Goal: Information Seeking & Learning: Learn about a topic

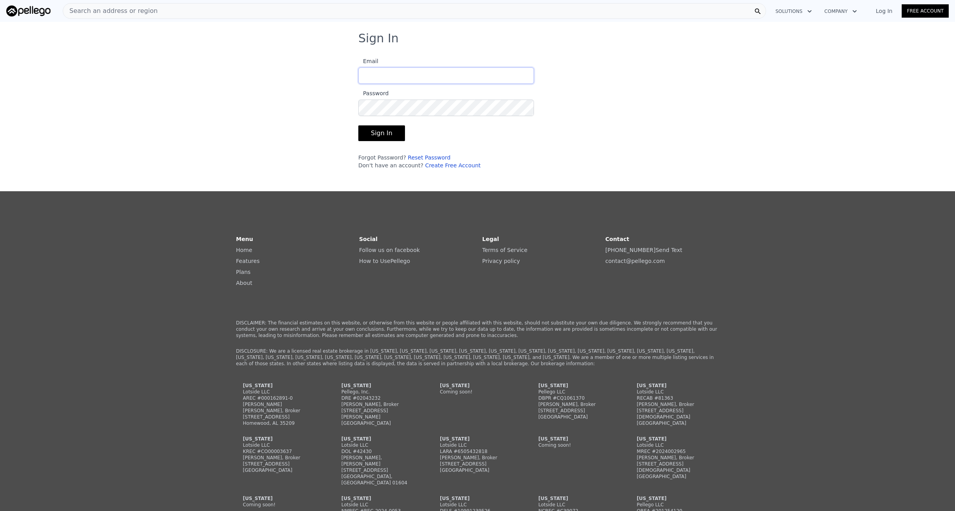
type input "[EMAIL_ADDRESS][DOMAIN_NAME]"
click at [381, 147] on form "Email [EMAIL_ADDRESS][DOMAIN_NAME] Password Sign In Forgot Password? Reset Pass…" at bounding box center [446, 111] width 176 height 118
click at [385, 139] on button "Sign In" at bounding box center [381, 133] width 47 height 16
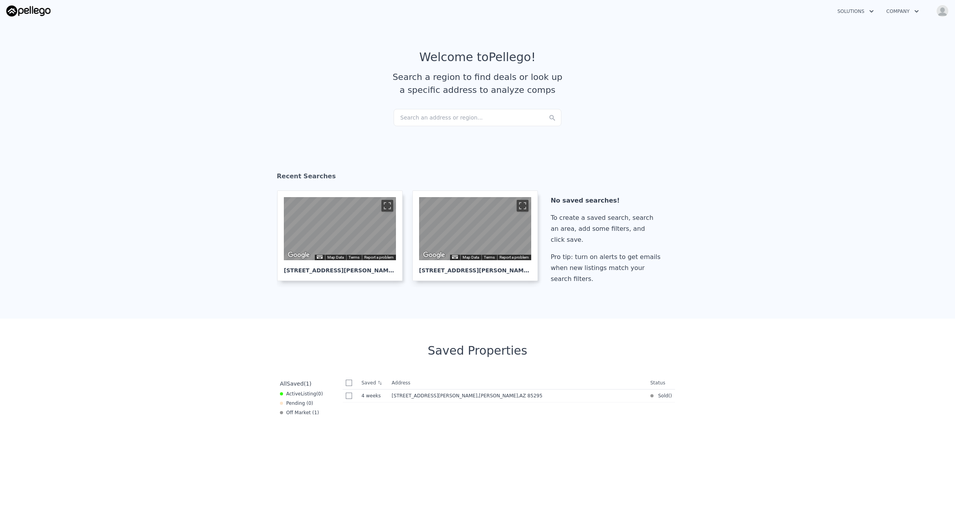
click at [467, 114] on div "Search an address or region..." at bounding box center [478, 117] width 168 height 17
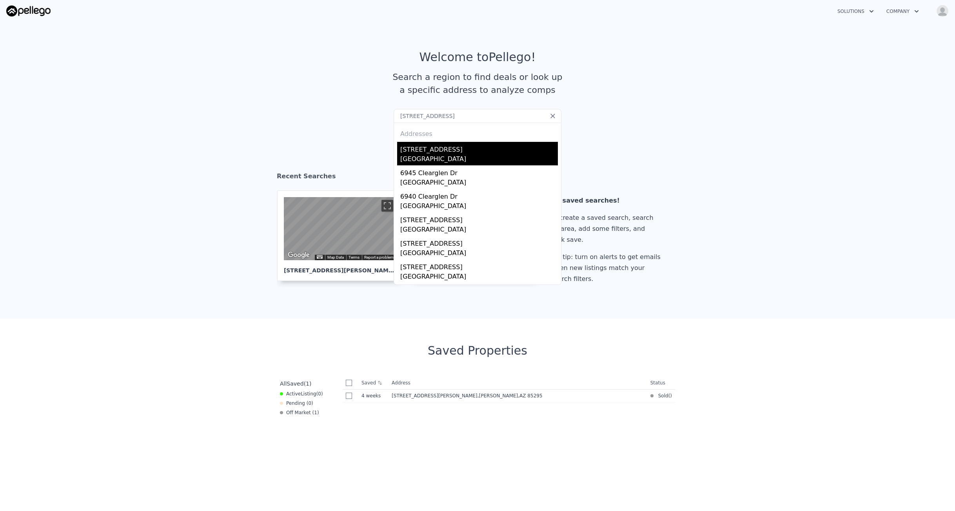
type input "[STREET_ADDRESS]"
click at [450, 153] on div "[STREET_ADDRESS]" at bounding box center [479, 148] width 158 height 13
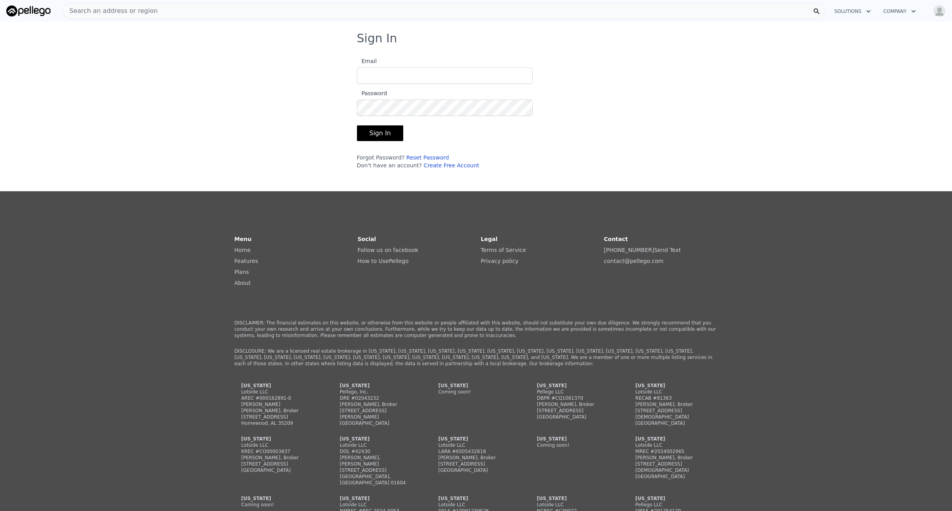
click at [501, 67] on label "Email" at bounding box center [445, 69] width 176 height 27
click at [501, 67] on input "Email" at bounding box center [445, 75] width 176 height 16
click at [498, 78] on input "Email" at bounding box center [445, 75] width 176 height 16
type input "[EMAIL_ADDRESS][DOMAIN_NAME]"
click at [386, 128] on button "Sign In" at bounding box center [380, 133] width 47 height 16
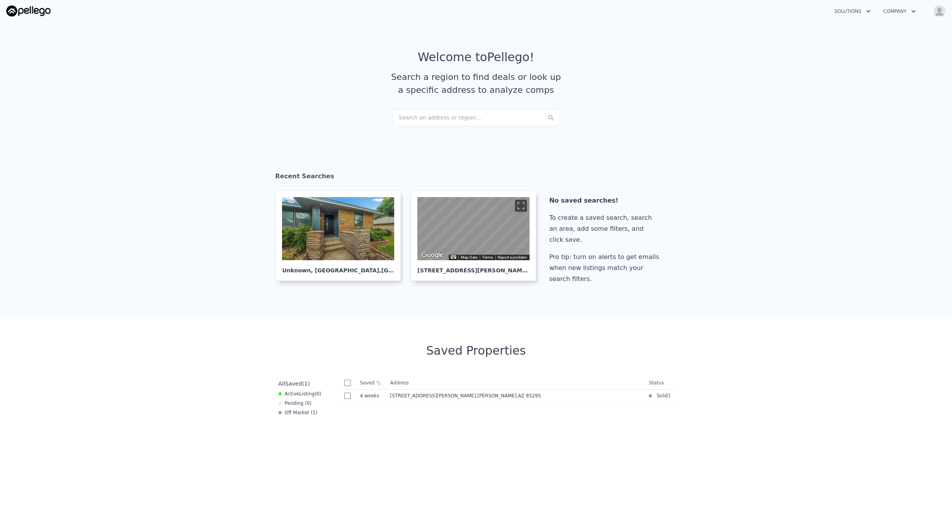
click at [471, 111] on div "Search an address or region..." at bounding box center [476, 117] width 168 height 17
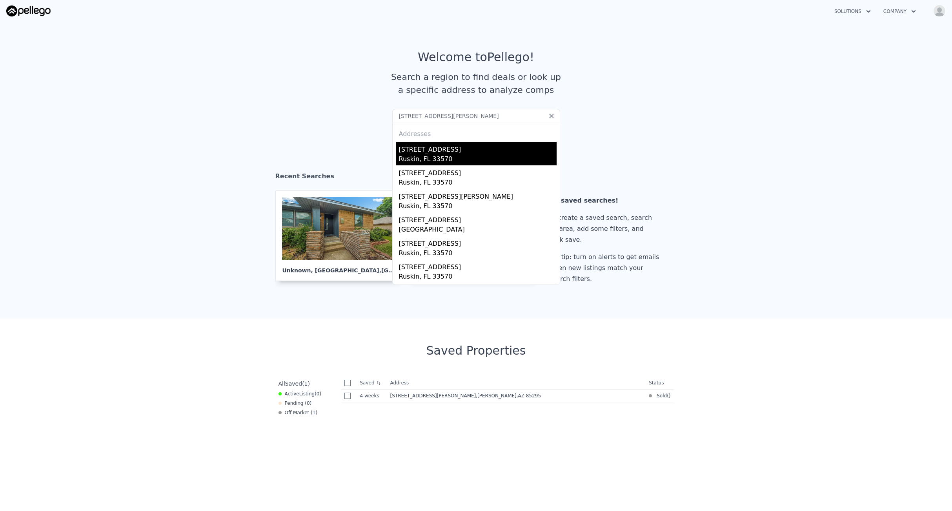
type input "[STREET_ADDRESS][PERSON_NAME]"
click at [479, 148] on div "[STREET_ADDRESS]" at bounding box center [478, 148] width 158 height 13
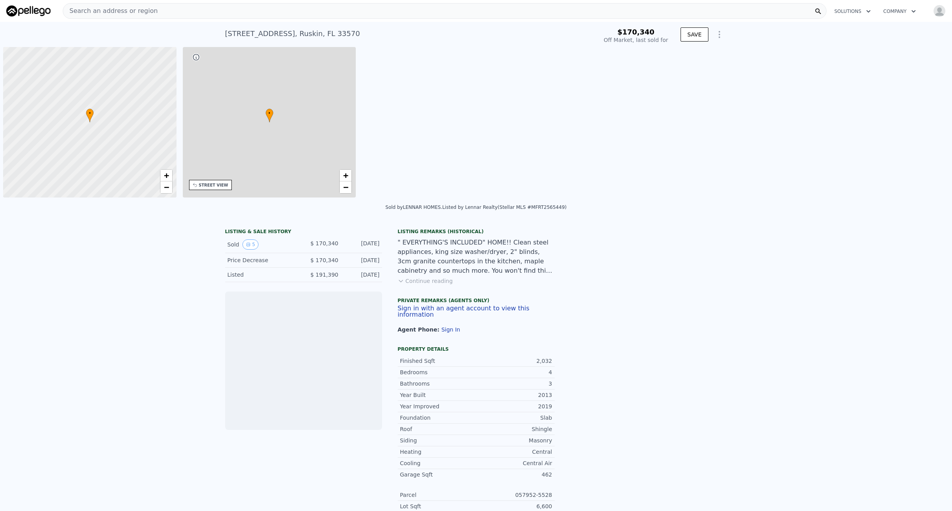
scroll to position [0, 3]
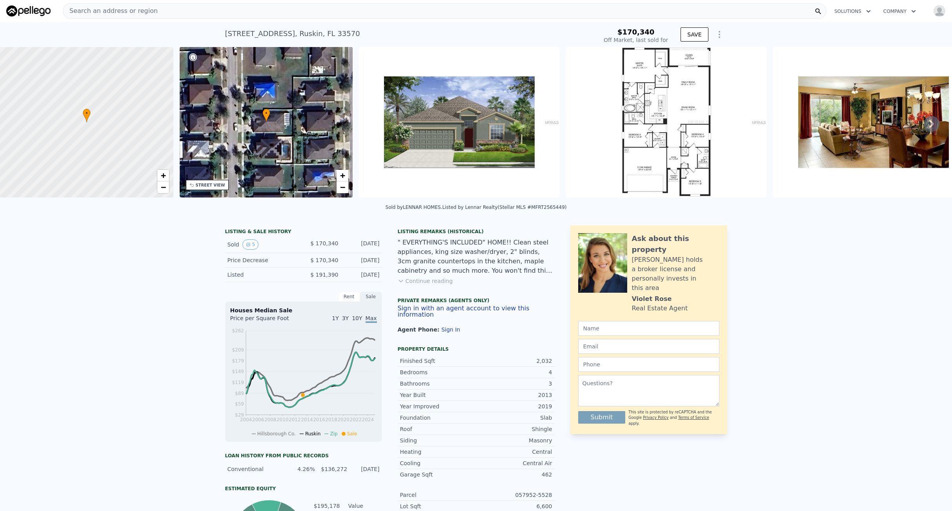
click at [142, 6] on div "Search an address or region" at bounding box center [110, 11] width 95 height 15
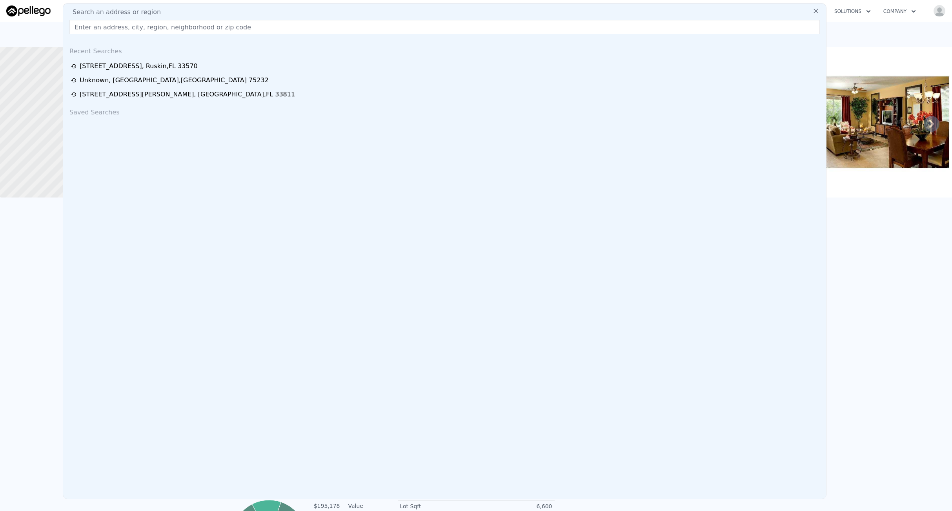
click at [119, 29] on input "text" at bounding box center [444, 27] width 750 height 14
type input "[STREET_ADDRESS][PERSON_NAME]"
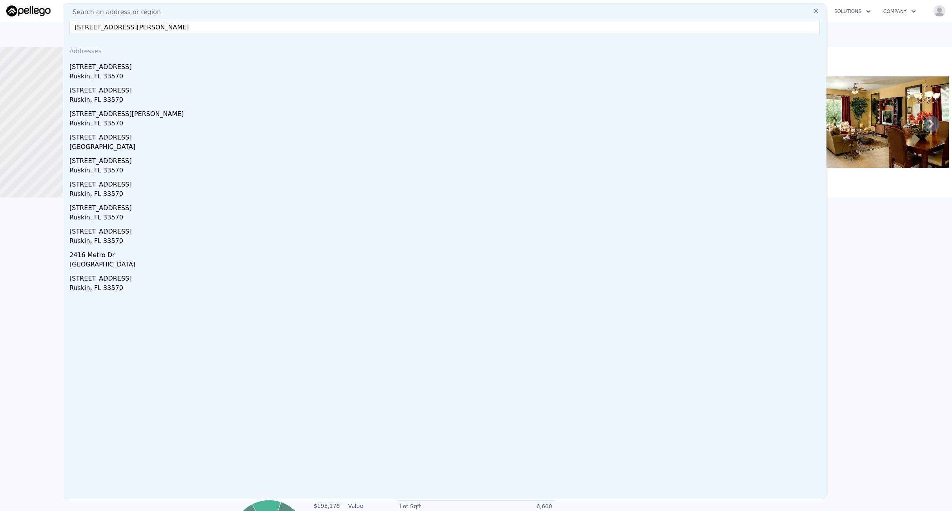
type input "$ 388,000"
type input "$ 180,737"
drag, startPoint x: 171, startPoint y: 25, endPoint x: 102, endPoint y: 33, distance: 69.8
click at [102, 33] on input "[STREET_ADDRESS][PERSON_NAME]" at bounding box center [444, 27] width 750 height 14
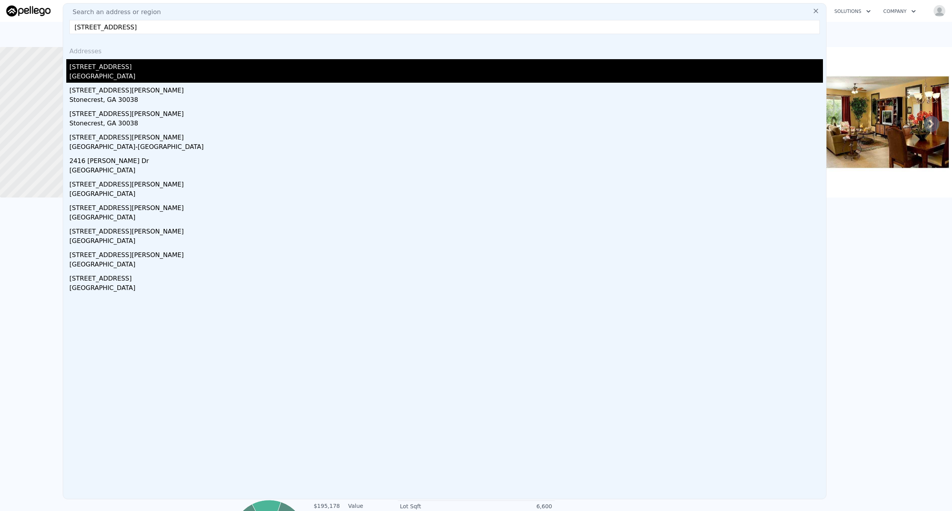
type input "[STREET_ADDRESS]"
click at [142, 68] on div "[STREET_ADDRESS]" at bounding box center [445, 65] width 753 height 13
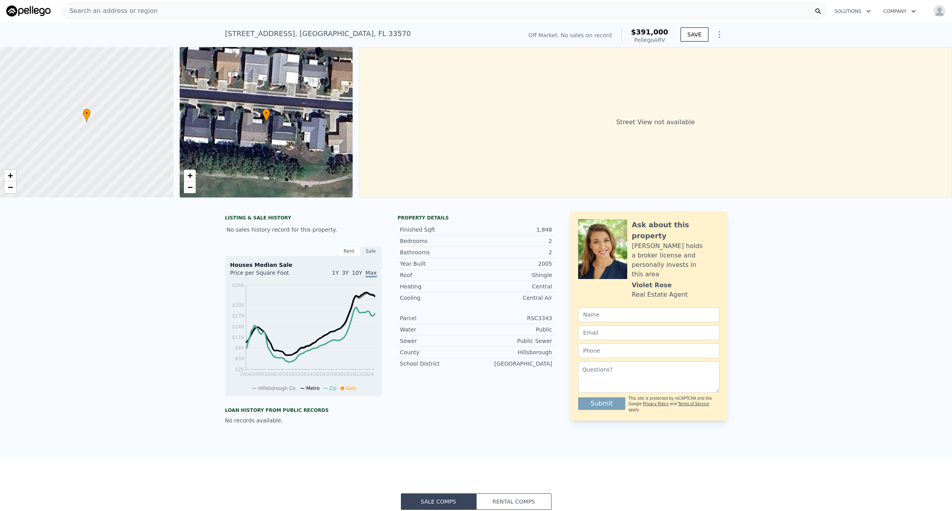
click at [323, 27] on div "[STREET_ADDRESS] No sales on record (~ARV $391k )" at bounding box center [372, 36] width 294 height 22
drag, startPoint x: 219, startPoint y: 34, endPoint x: 451, endPoint y: 36, distance: 232.1
click at [451, 36] on div "[STREET_ADDRESS] No sales on record (~ARV $391k ) Off Market. No sales on recor…" at bounding box center [476, 34] width 952 height 25
copy div "[STREET_ADDRESS]"
